Goal: Transaction & Acquisition: Purchase product/service

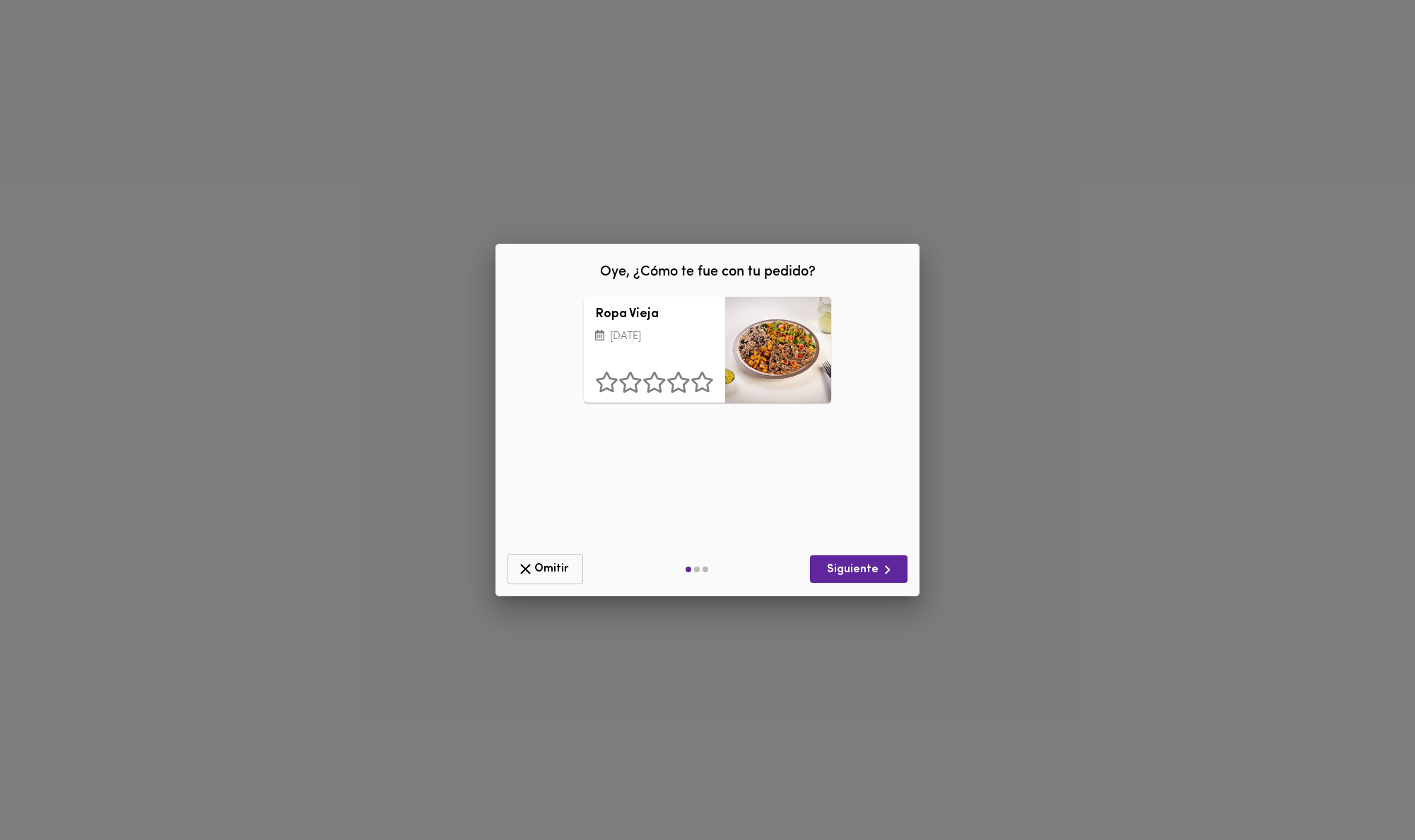
click at [545, 569] on span "Omitir" at bounding box center [545, 569] width 57 height 17
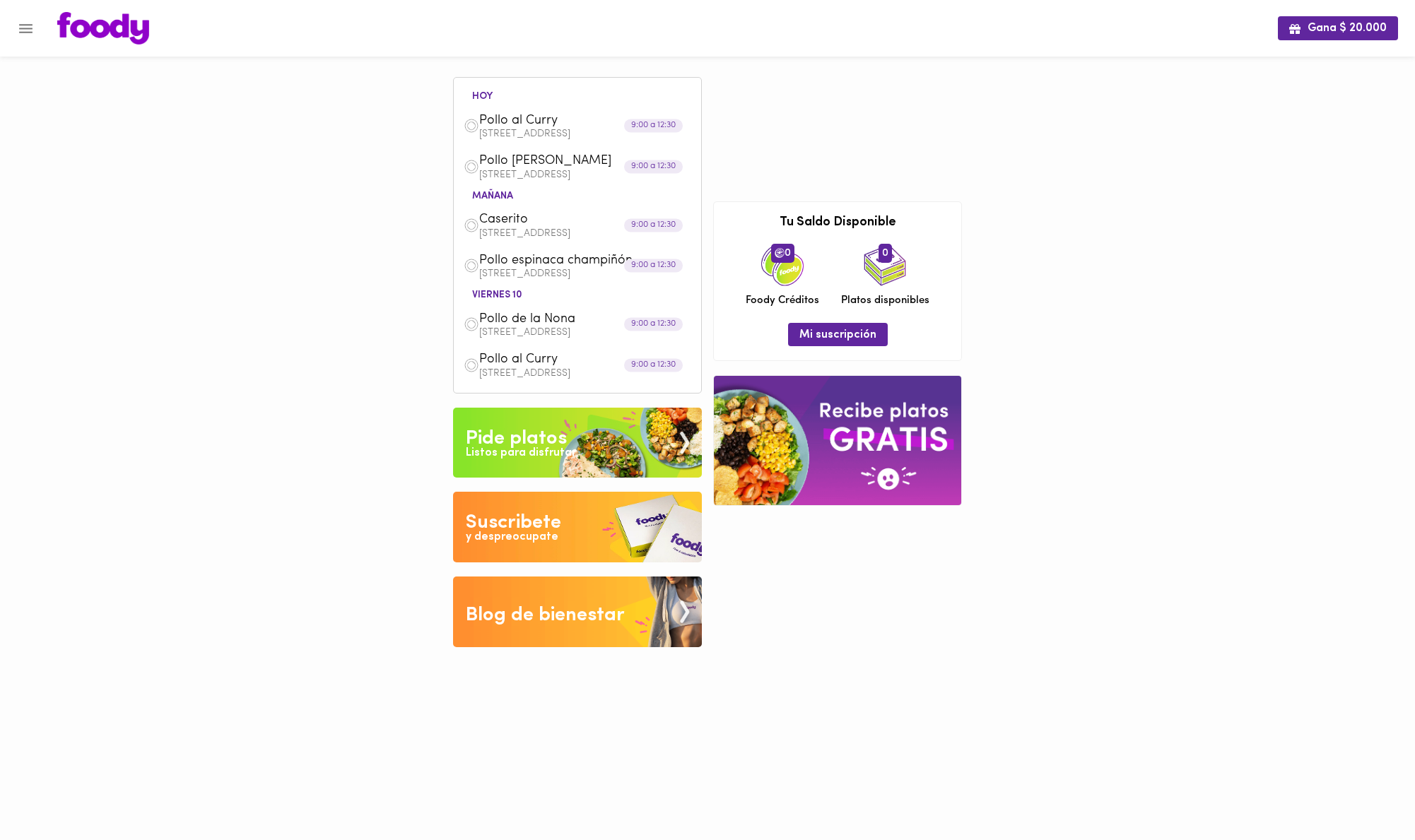
click at [13, 20] on div at bounding box center [7, 420] width 14 height 840
click at [29, 32] on icon "Menu" at bounding box center [26, 29] width 14 height 9
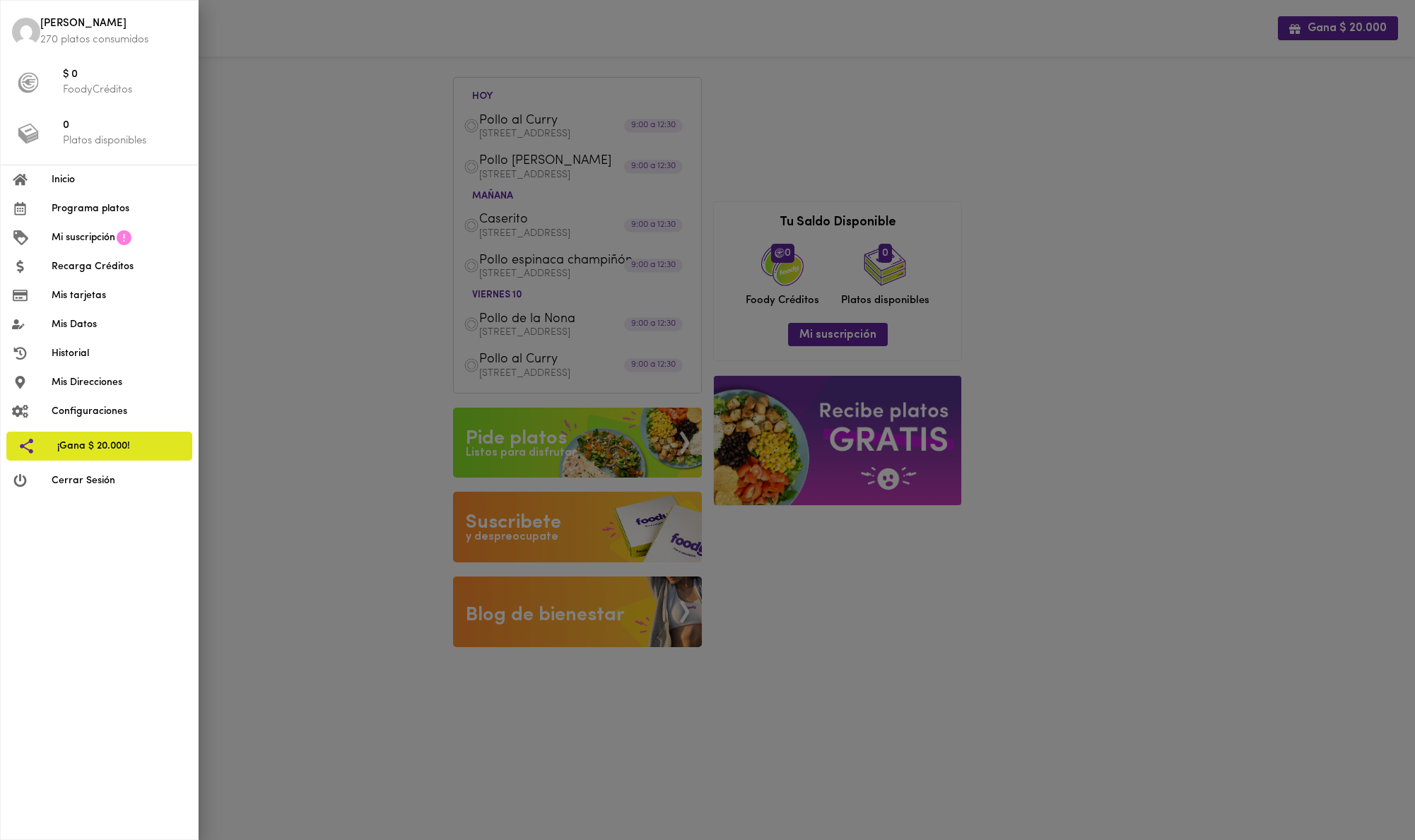
click at [96, 183] on span "Inicio" at bounding box center [118, 180] width 135 height 15
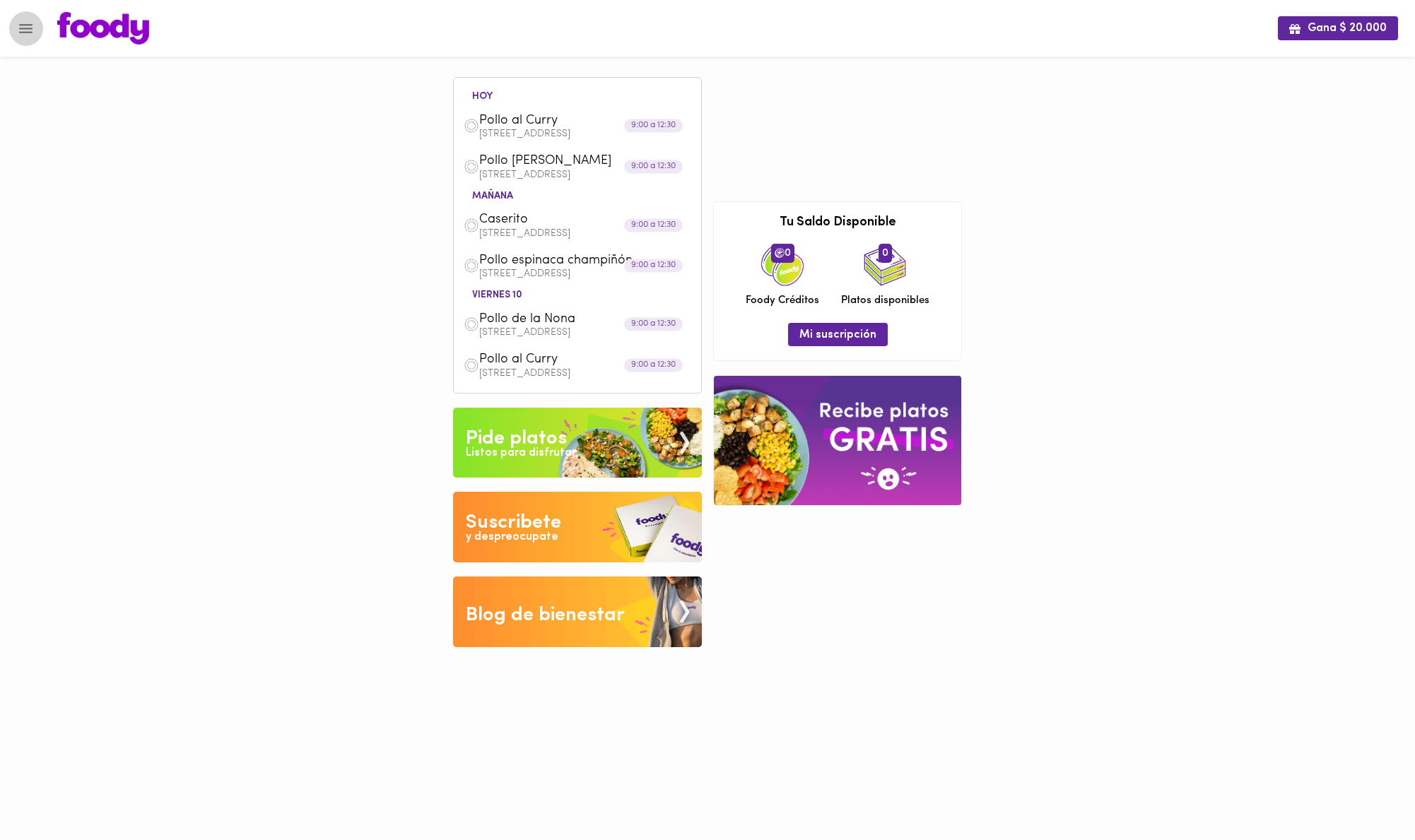
click at [29, 23] on icon "Menu" at bounding box center [25, 28] width 17 height 17
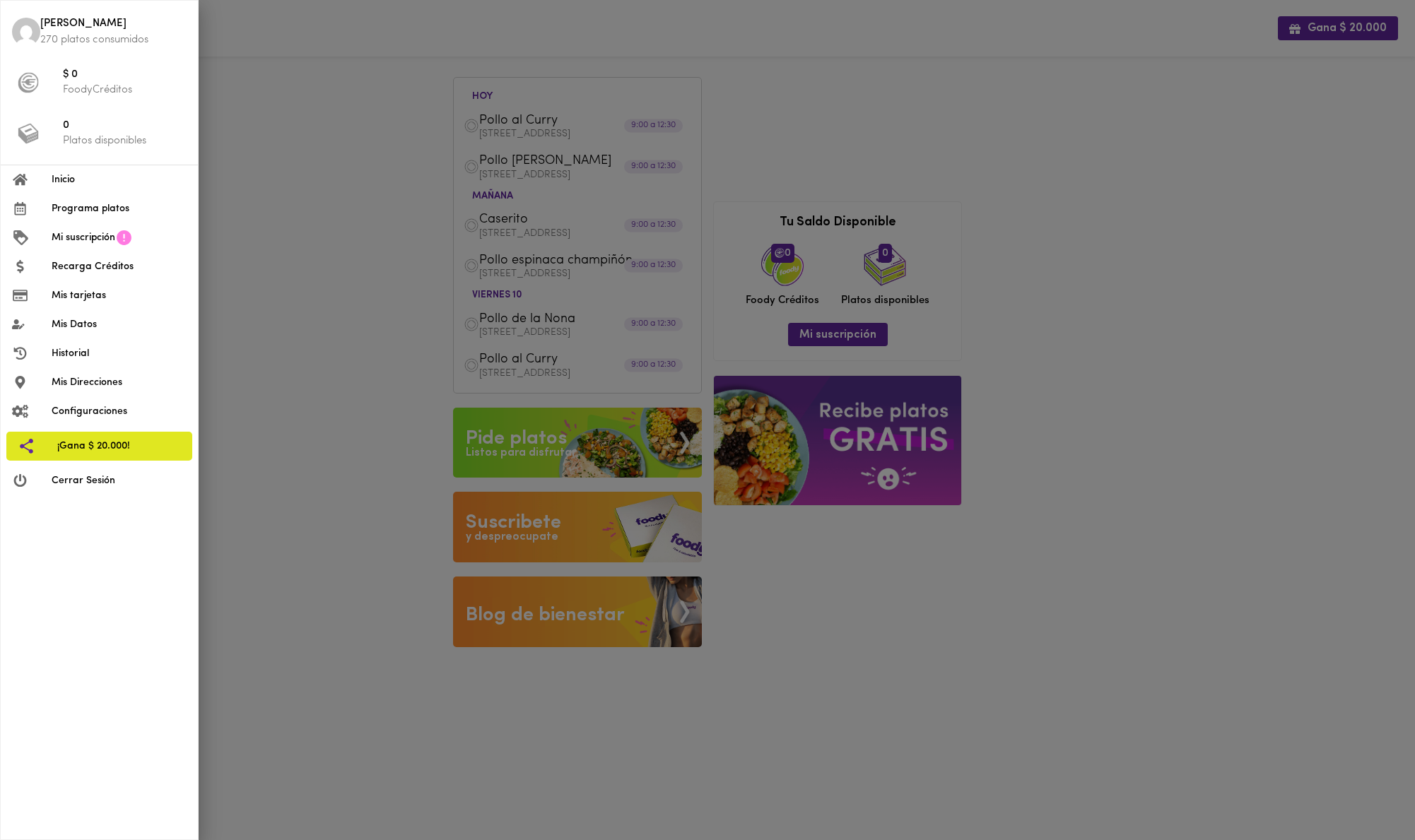
click at [99, 205] on span "Programa platos" at bounding box center [118, 209] width 135 height 15
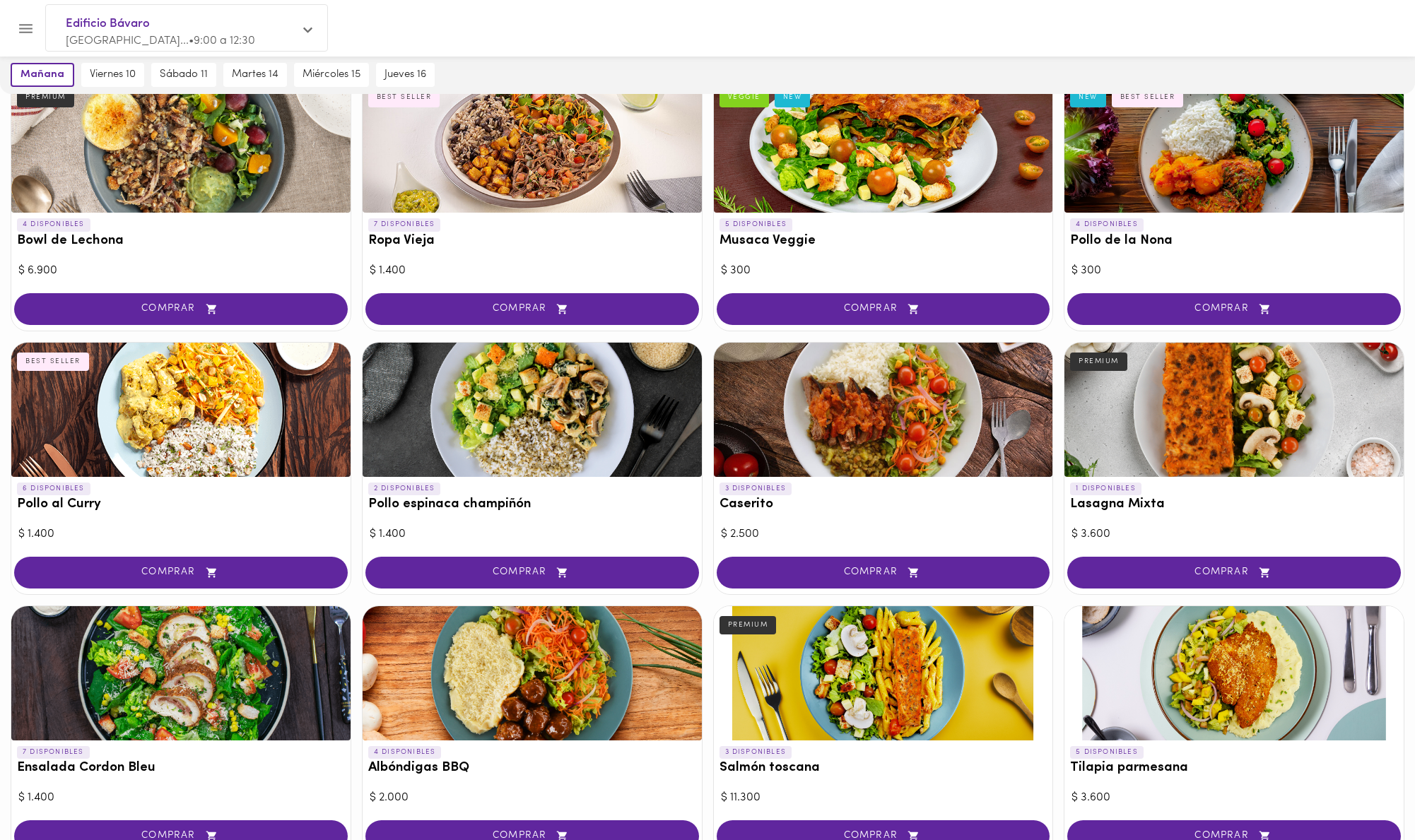
click at [126, 398] on div at bounding box center [181, 410] width 339 height 134
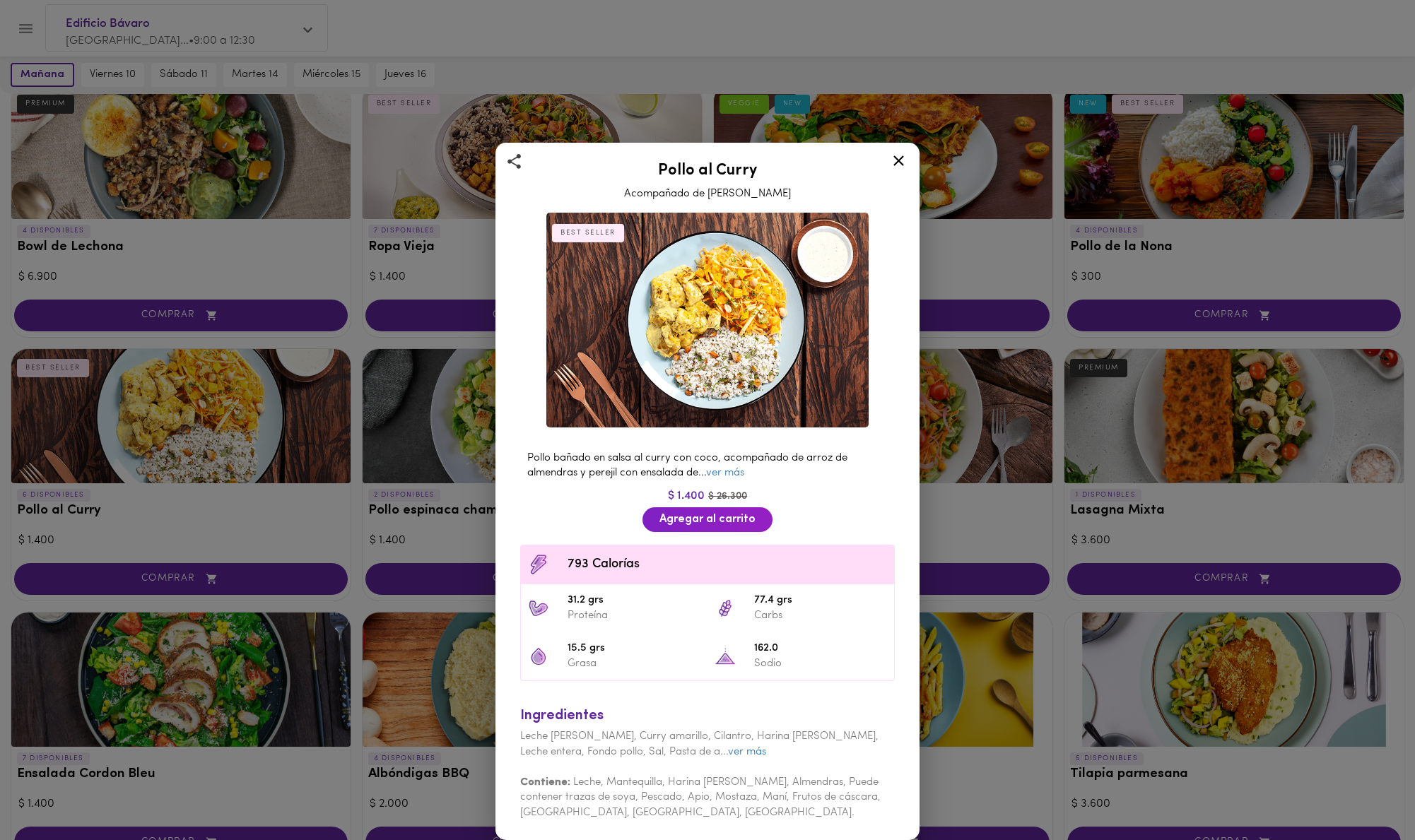
click at [908, 159] on div at bounding box center [899, 163] width 35 height 34
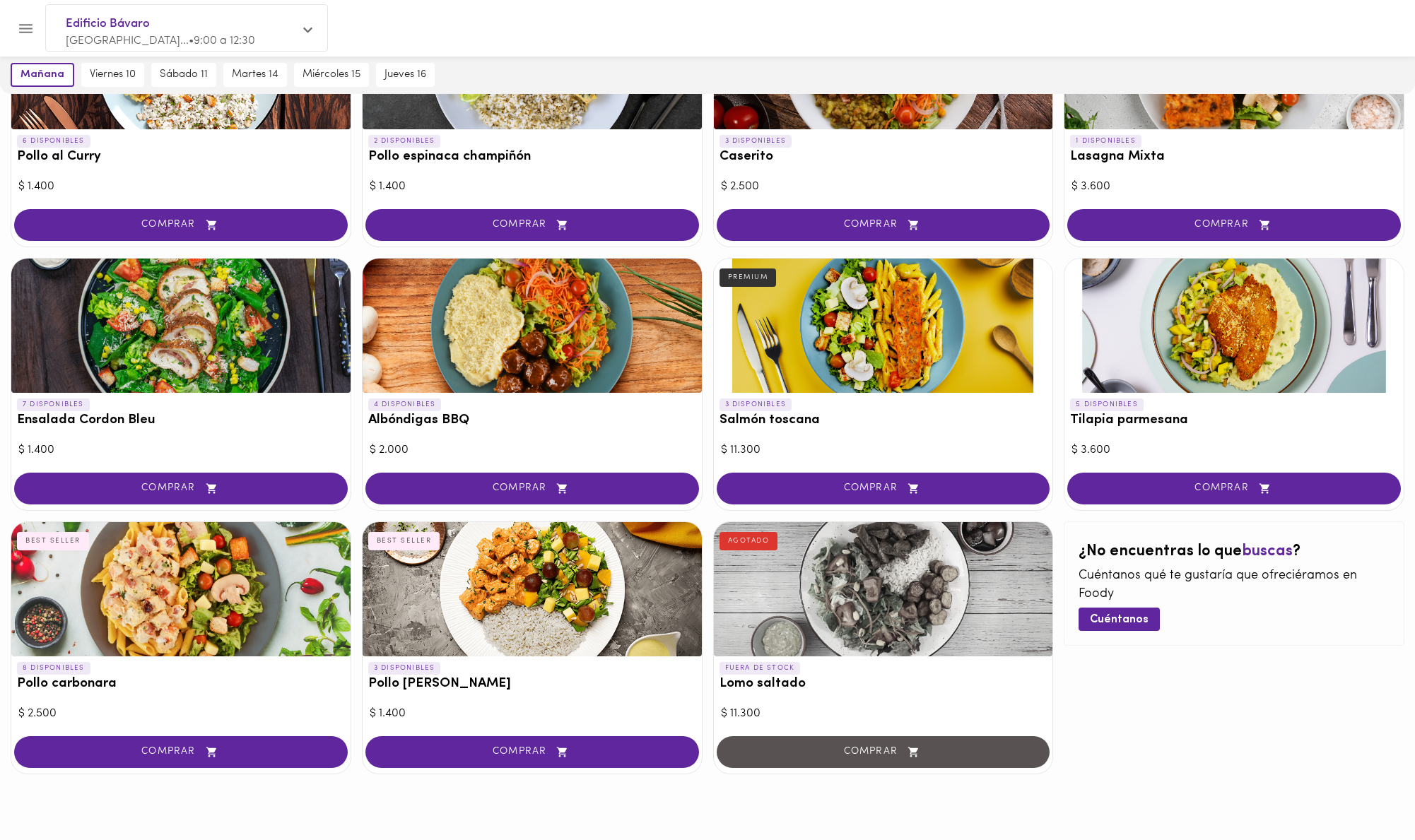
scroll to position [478, 0]
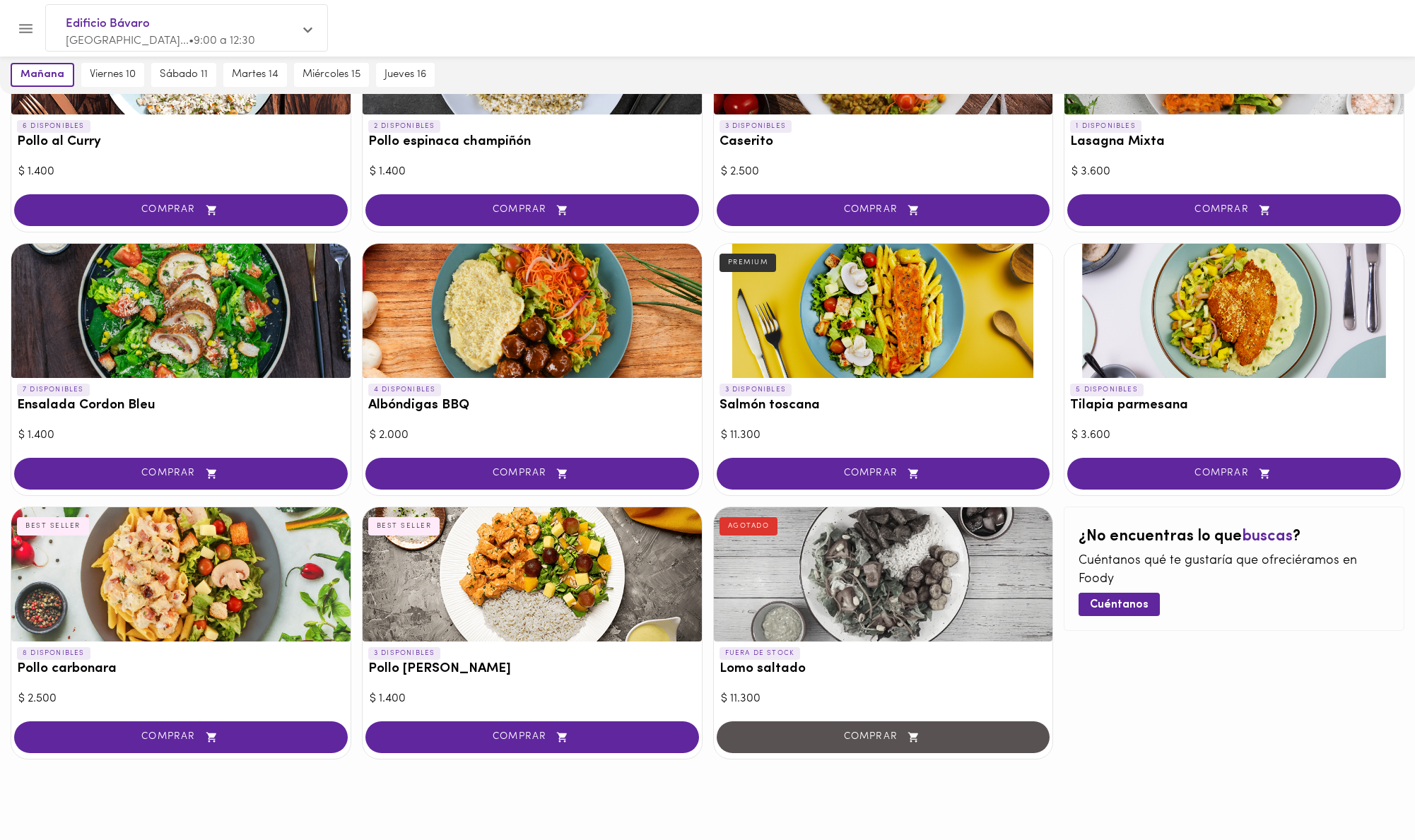
click at [536, 610] on div at bounding box center [533, 575] width 339 height 134
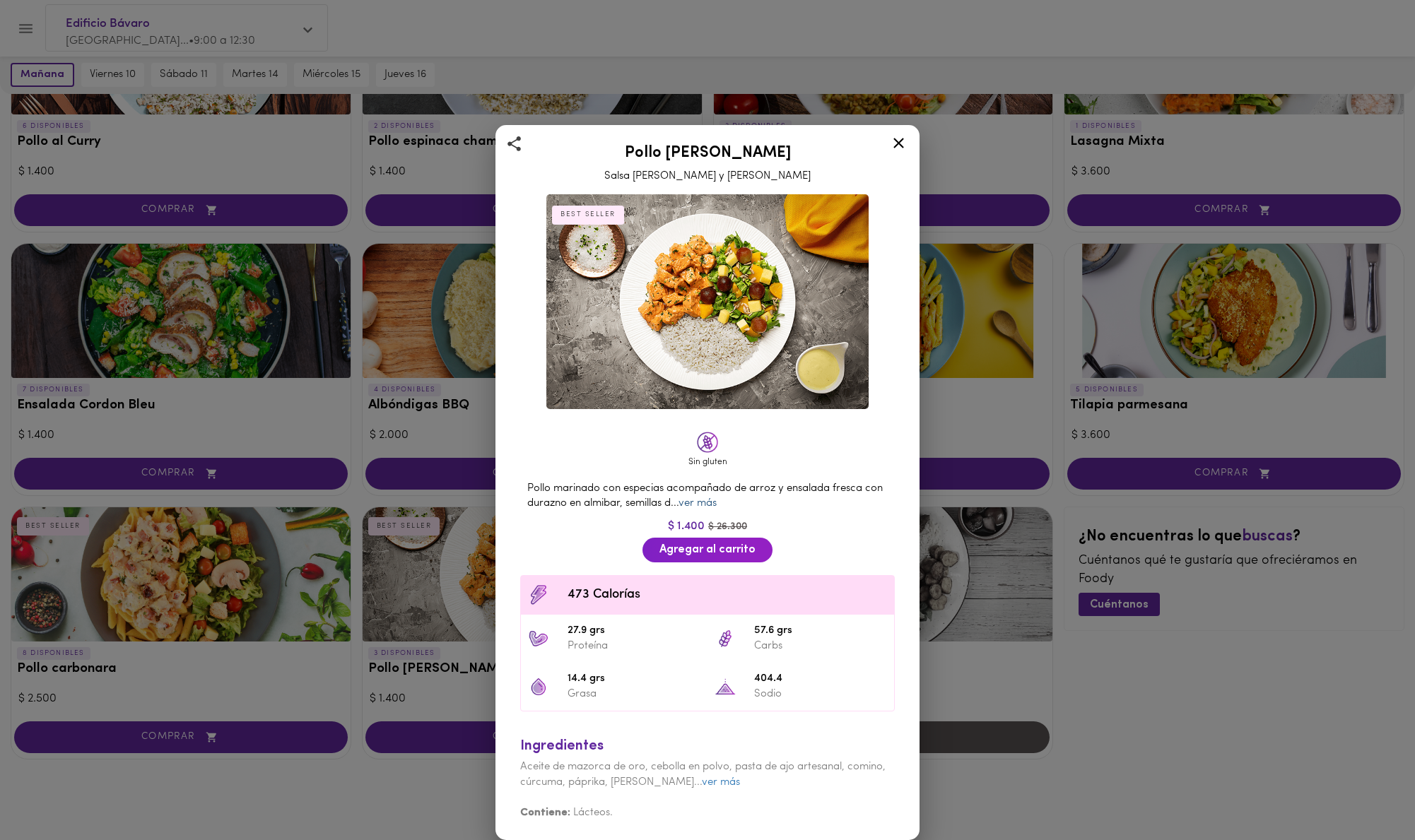
click at [698, 501] on link "ver más" at bounding box center [698, 504] width 38 height 11
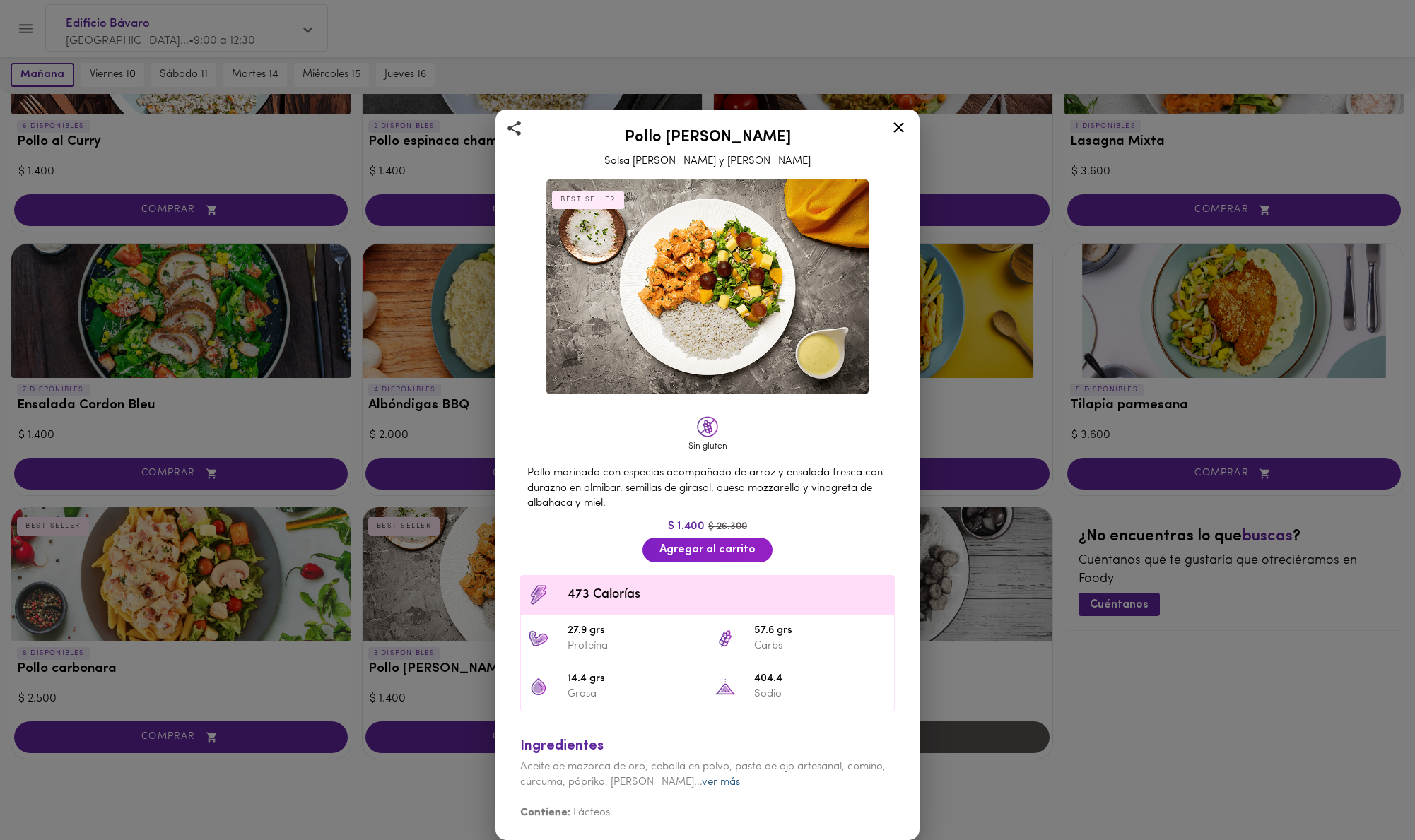
click at [702, 783] on link "ver más" at bounding box center [721, 783] width 38 height 11
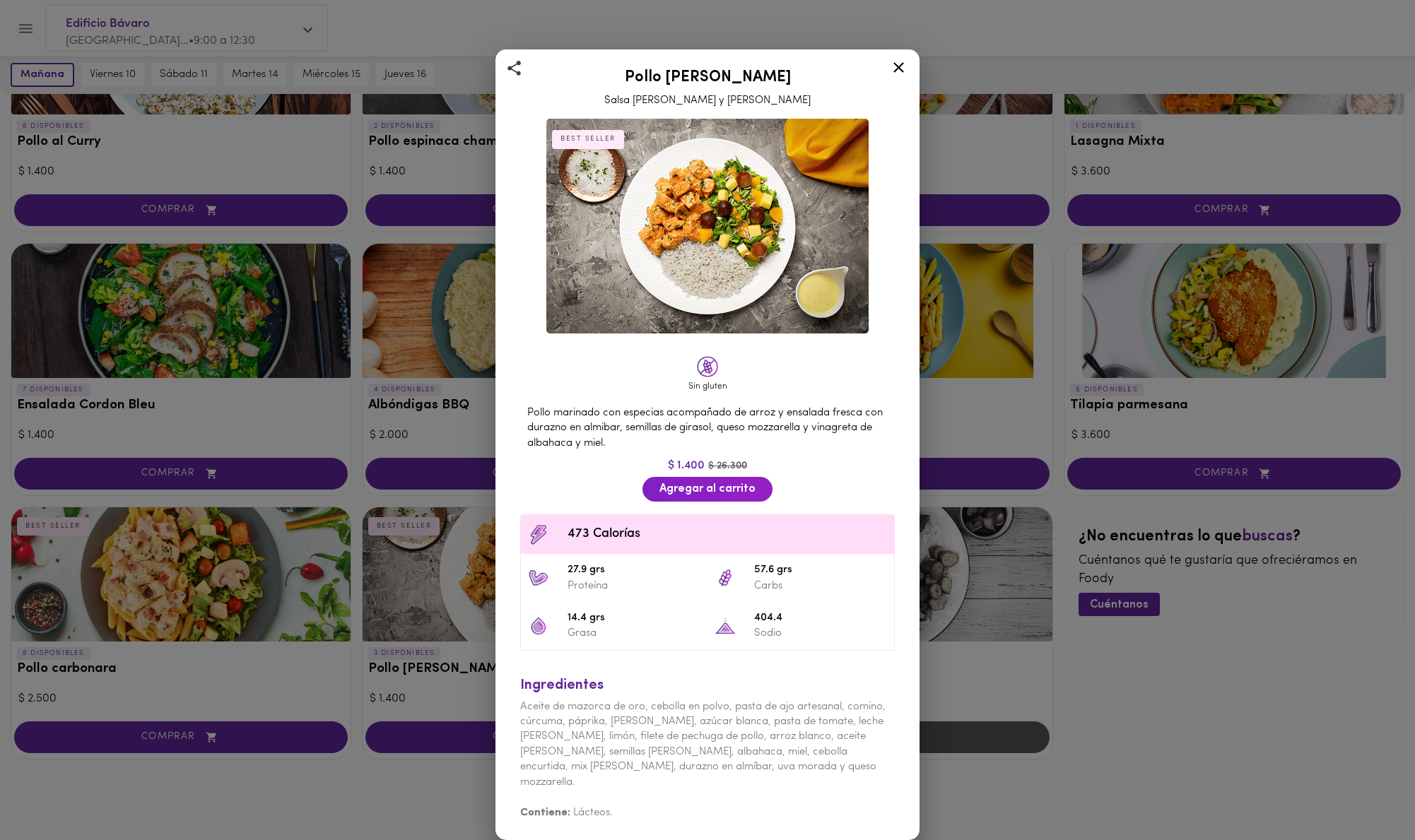
click at [902, 73] on icon at bounding box center [899, 67] width 11 height 11
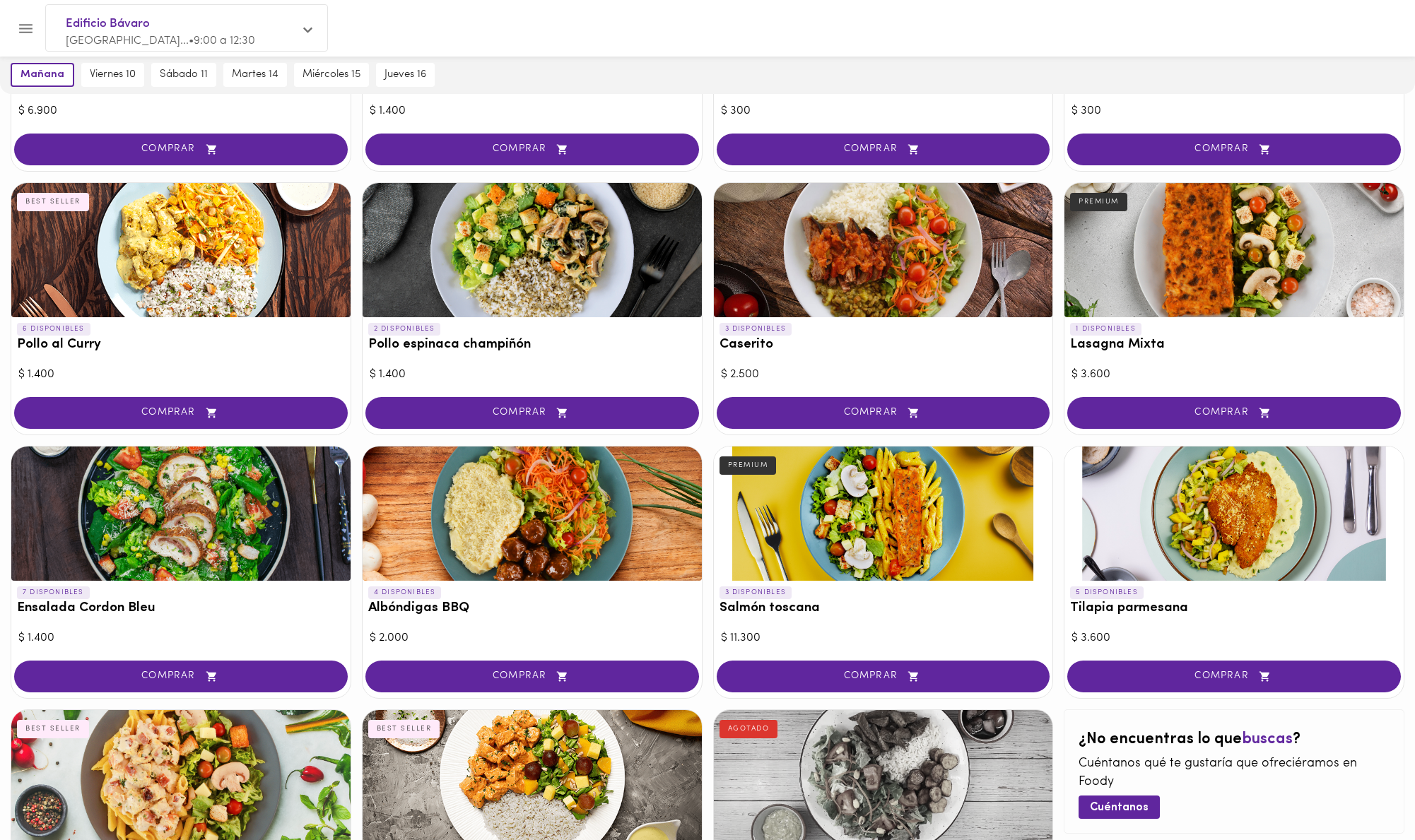
click at [239, 271] on div at bounding box center [181, 250] width 339 height 134
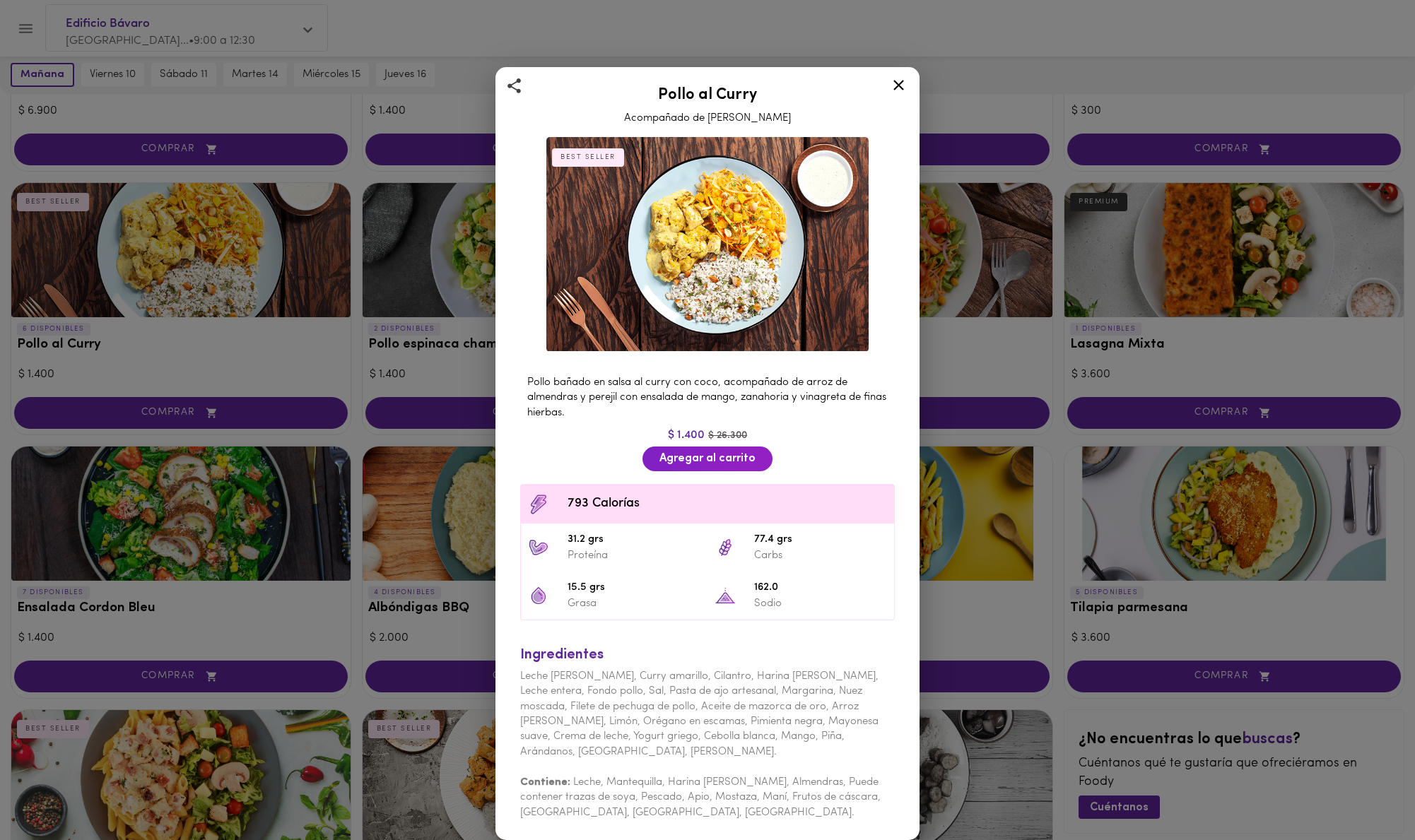
scroll to position [274, 0]
click at [899, 83] on icon at bounding box center [898, 84] width 17 height 17
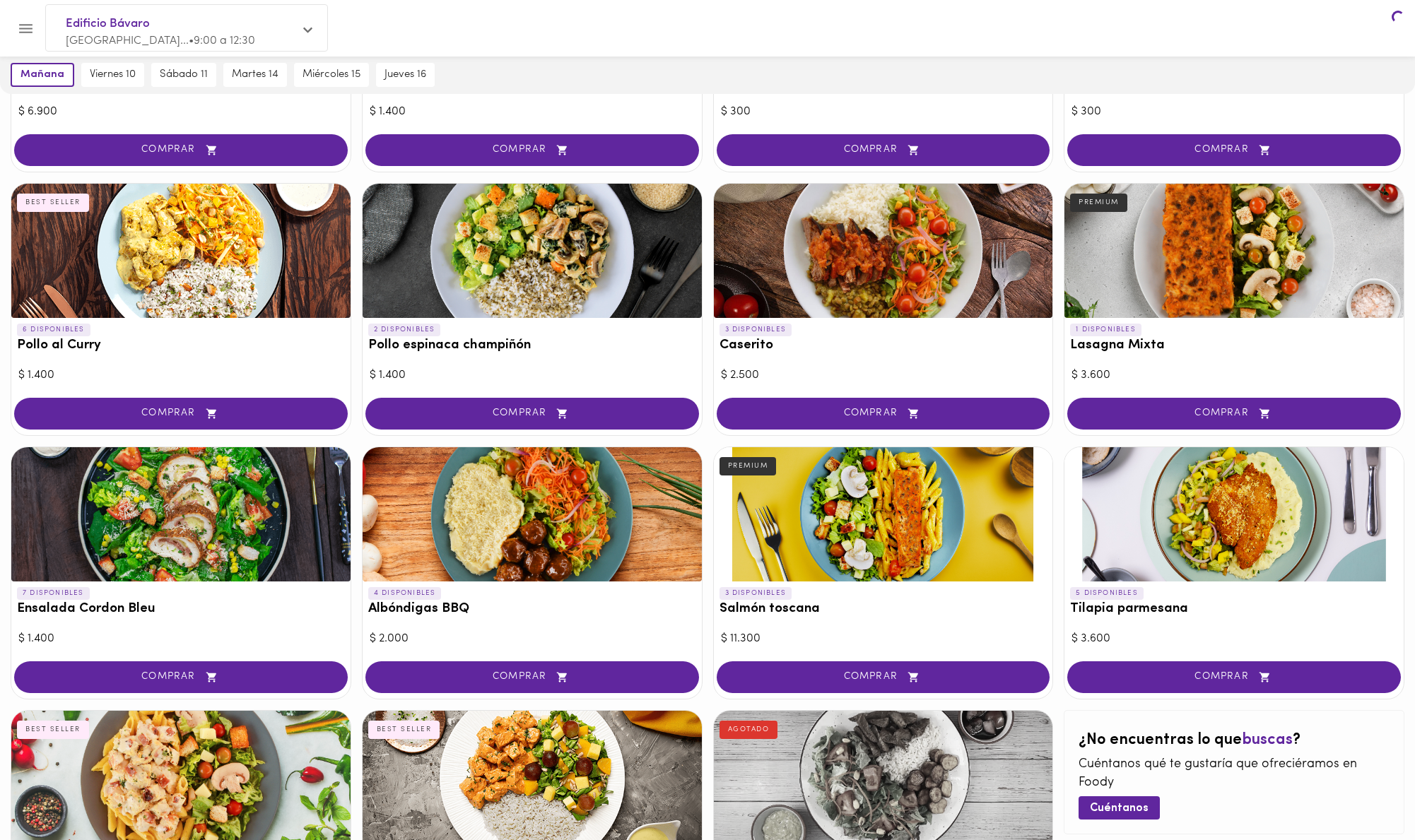
scroll to position [275, 0]
